Goal: Task Accomplishment & Management: Complete application form

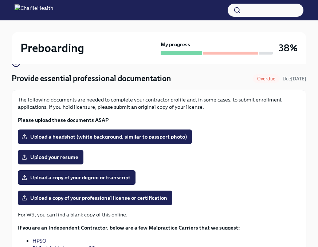
scroll to position [63, 0]
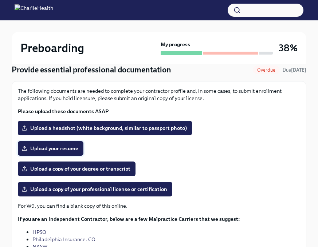
click at [46, 148] on span "Upload your resume" at bounding box center [50, 148] width 55 height 7
click at [0, 0] on input "Upload your resume" at bounding box center [0, 0] width 0 height 0
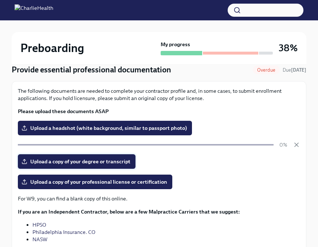
click at [115, 163] on span "Upload a copy of your degree or transcript" at bounding box center [77, 161] width 108 height 7
click at [0, 0] on input "Upload a copy of your degree or transcript" at bounding box center [0, 0] width 0 height 0
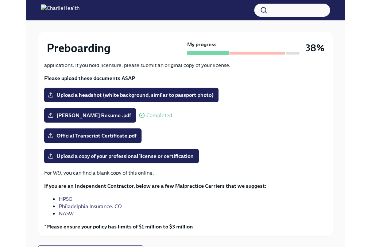
scroll to position [93, 0]
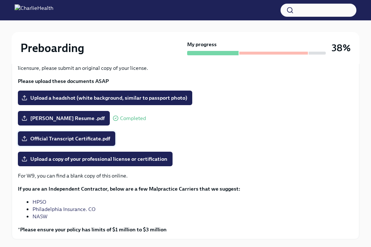
click at [47, 139] on span "Official Transcript Certificate.pdf" at bounding box center [66, 138] width 87 height 7
click at [0, 0] on input "Official Transcript Certificate.pdf" at bounding box center [0, 0] width 0 height 0
click at [116, 158] on span "Upload a copy of your professional license or certification" at bounding box center [95, 159] width 144 height 7
click at [0, 0] on input "Upload a copy of your professional license or certification" at bounding box center [0, 0] width 0 height 0
click at [92, 140] on span "Official Transcript Certificate.pdf" at bounding box center [66, 138] width 87 height 7
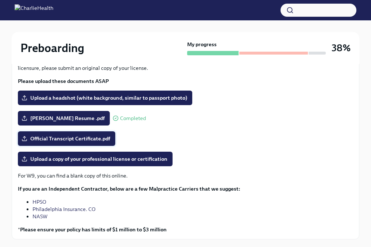
click at [0, 0] on input "Official Transcript Certificate.pdf" at bounding box center [0, 0] width 0 height 0
click at [203, 153] on div "Upload a copy of your professional license or certification" at bounding box center [185, 159] width 335 height 15
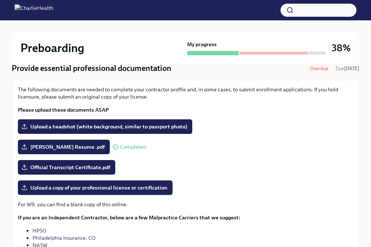
scroll to position [45, 0]
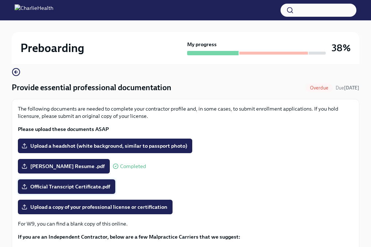
click at [100, 185] on span "Official Transcript Certificate.pdf" at bounding box center [66, 186] width 87 height 7
click at [0, 0] on input "Official Transcript Certificate.pdf" at bounding box center [0, 0] width 0 height 0
click at [122, 205] on span "Upload a copy of your professional license or certification" at bounding box center [95, 207] width 144 height 7
click at [0, 0] on input "Upload a copy of your professional license or certification" at bounding box center [0, 0] width 0 height 0
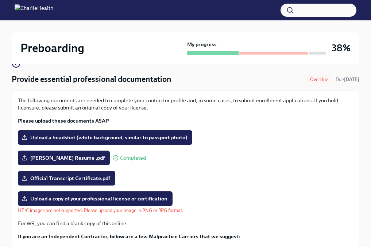
scroll to position [56, 0]
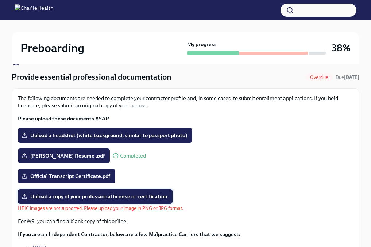
click at [70, 198] on span "Upload a copy of your professional license or certification" at bounding box center [95, 196] width 144 height 7
click at [0, 0] on input "Upload a copy of your professional license or certification" at bounding box center [0, 0] width 0 height 0
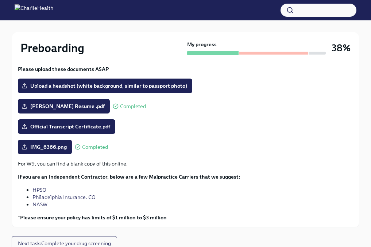
scroll to position [105, 0]
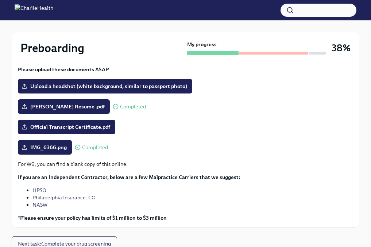
click at [134, 120] on div "Official Transcript Certificate.pdf" at bounding box center [185, 127] width 335 height 15
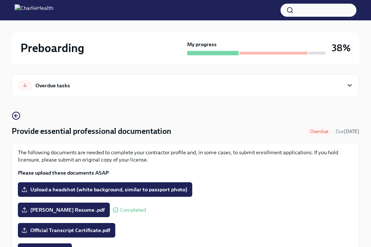
scroll to position [0, 0]
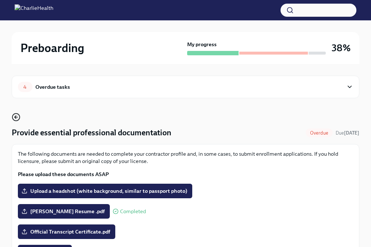
click at [18, 117] on icon "button" at bounding box center [16, 117] width 9 height 9
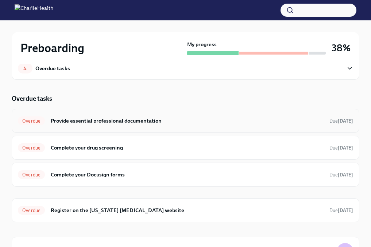
scroll to position [23, 0]
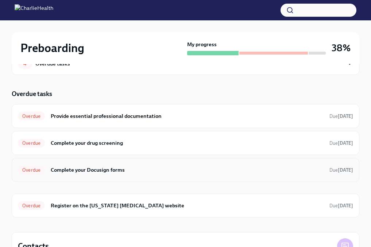
click at [117, 171] on h6 "Complete your Docusign forms" at bounding box center [187, 170] width 273 height 8
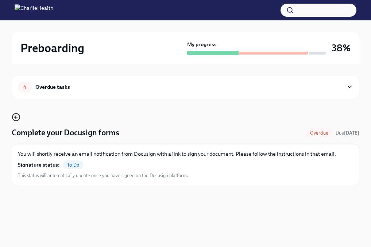
click at [13, 115] on circle "button" at bounding box center [15, 117] width 7 height 7
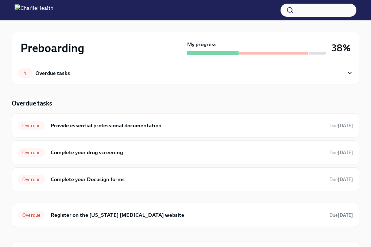
scroll to position [21, 0]
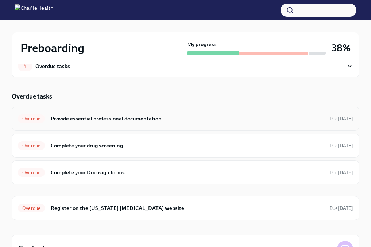
click at [116, 109] on div "Overdue Provide essential professional documentation Due [DATE]" at bounding box center [185, 119] width 347 height 24
click at [108, 115] on h6 "Provide essential professional documentation" at bounding box center [187, 119] width 273 height 8
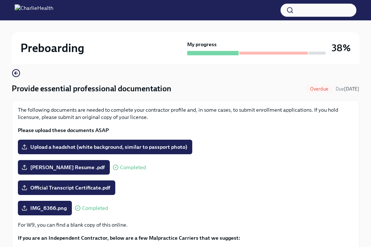
scroll to position [36, 0]
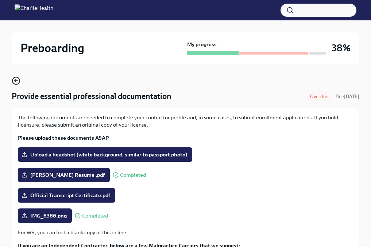
click at [17, 77] on circle "button" at bounding box center [15, 80] width 7 height 7
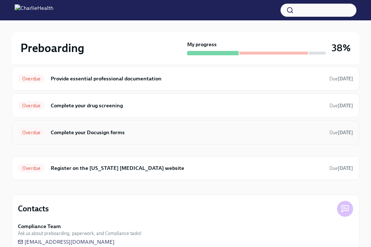
scroll to position [77, 0]
